Goal: Navigation & Orientation: Find specific page/section

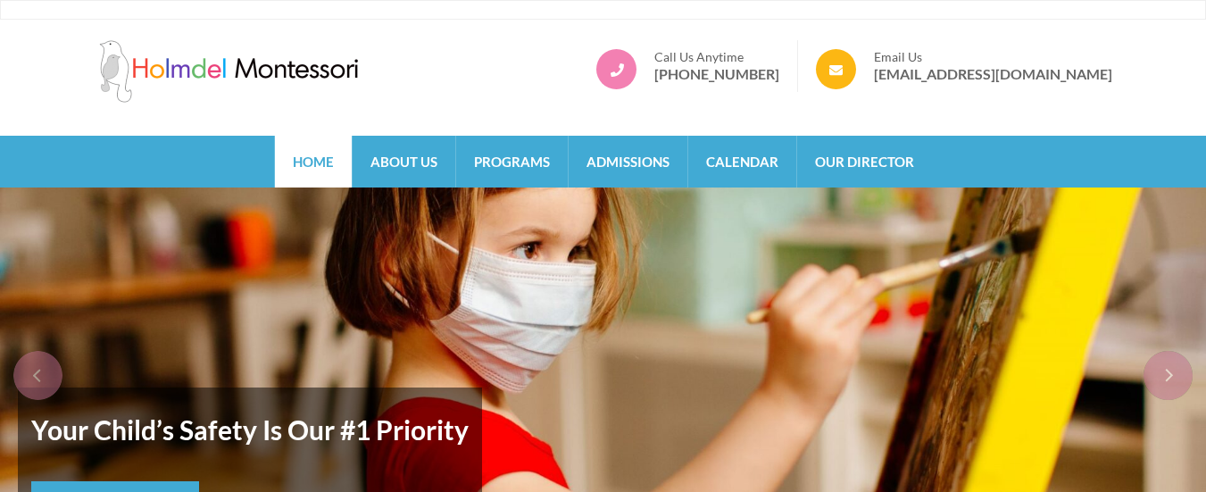
scroll to position [80, 0]
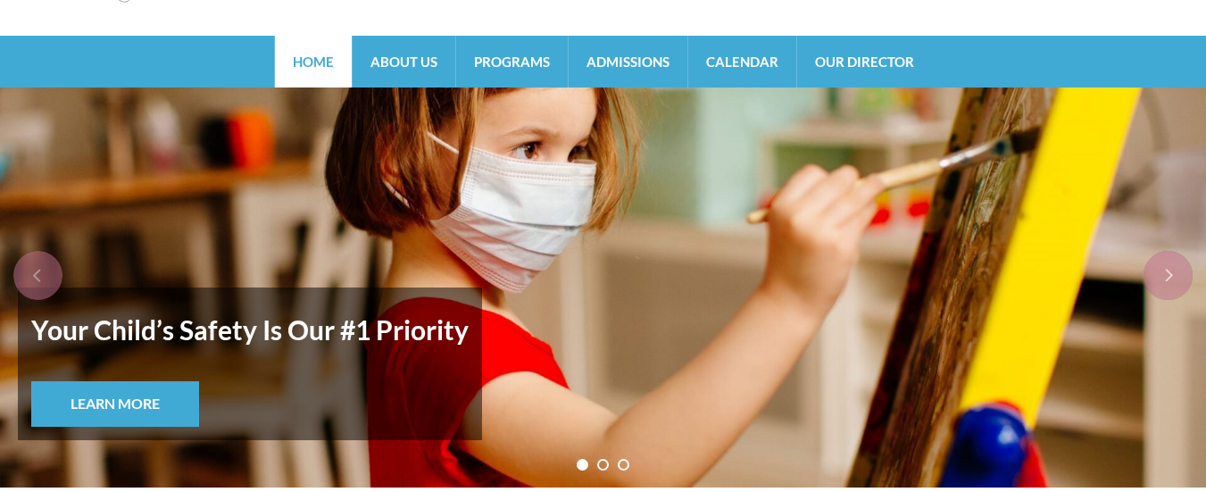
scroll to position [102, 0]
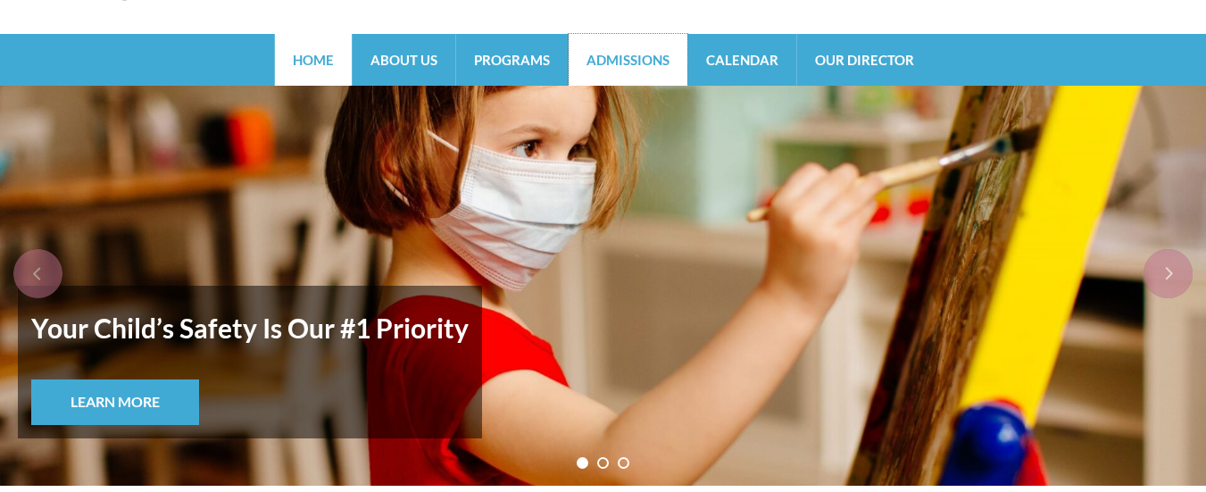
click at [623, 79] on link "Admissions" at bounding box center [628, 60] width 119 height 52
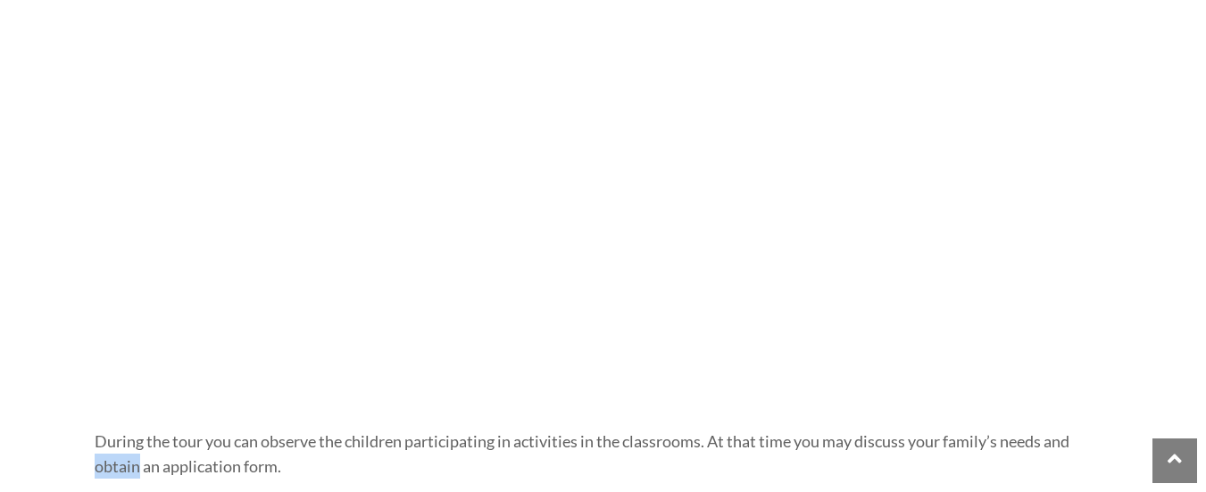
scroll to position [1390, 0]
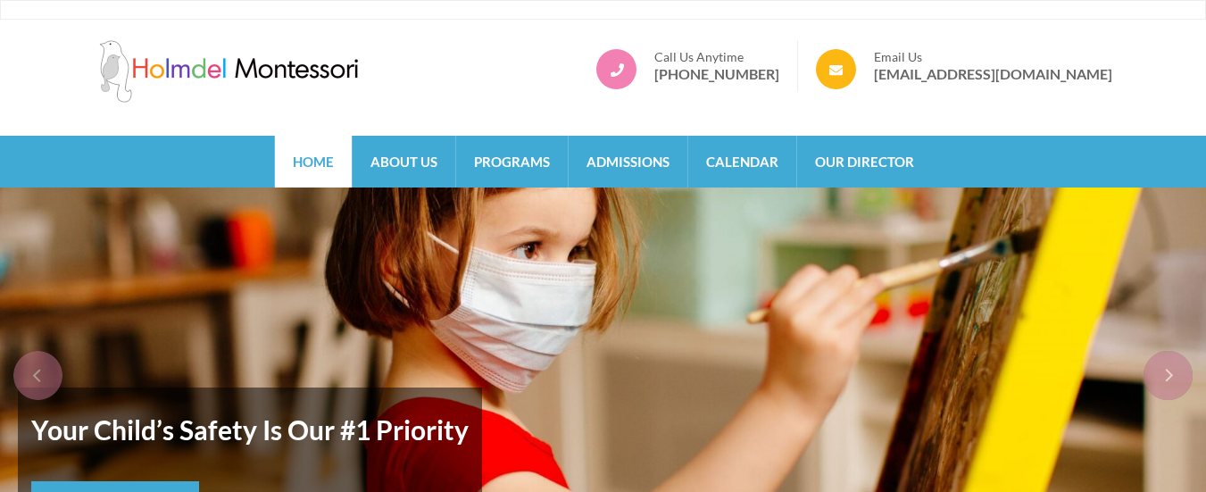
scroll to position [102, 0]
